Goal: Check status: Check status

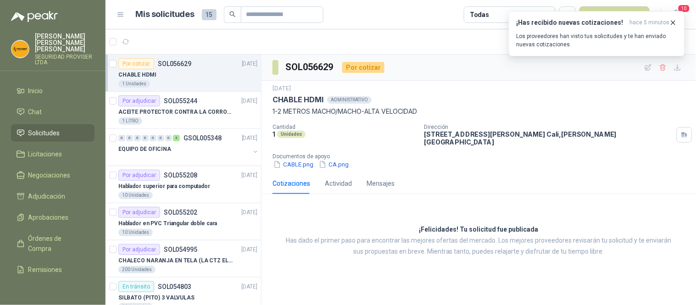
click at [189, 81] on div "1 Unidades" at bounding box center [187, 83] width 139 height 7
click at [674, 25] on icon "button" at bounding box center [673, 23] width 8 height 8
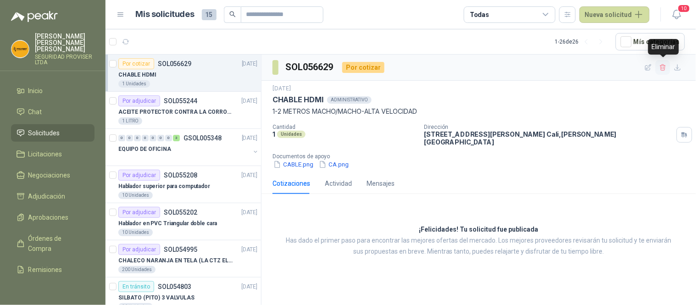
click at [660, 70] on icon "button" at bounding box center [663, 68] width 8 height 8
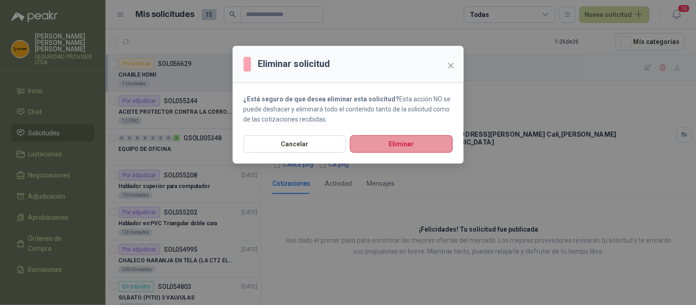
click at [405, 147] on button "Eliminar" at bounding box center [401, 143] width 103 height 17
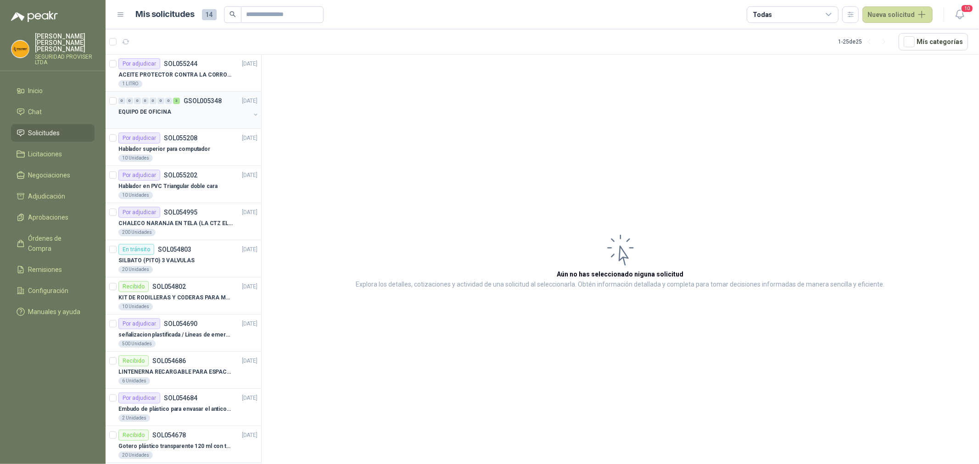
click at [202, 122] on div at bounding box center [184, 120] width 132 height 7
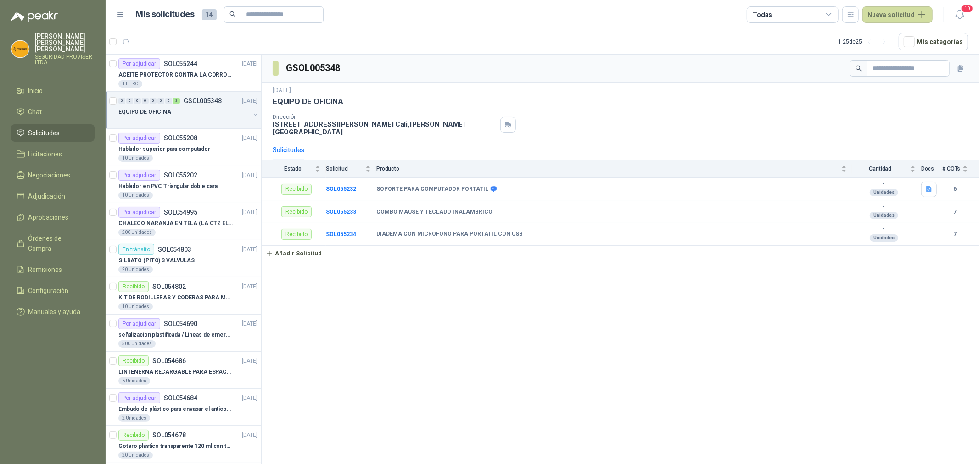
click at [696, 17] on icon at bounding box center [828, 15] width 8 height 8
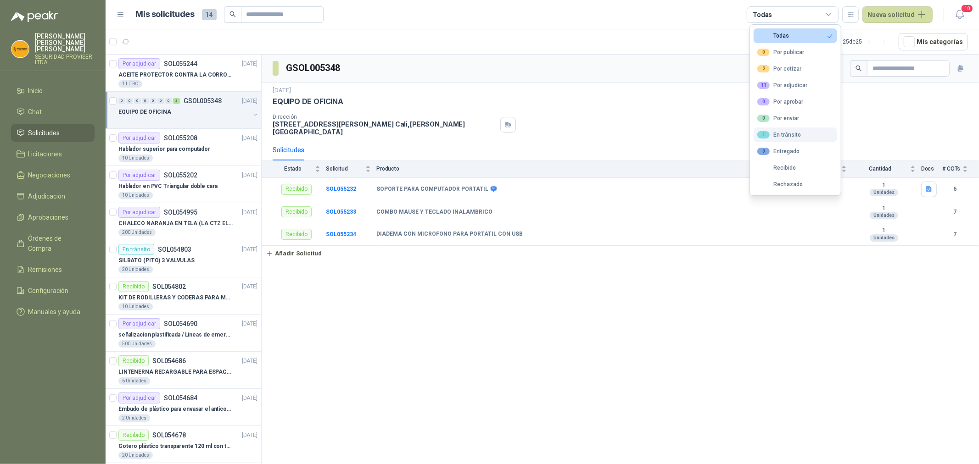
click at [696, 135] on div "1 En tránsito" at bounding box center [779, 134] width 44 height 7
